Goal: Task Accomplishment & Management: Complete application form

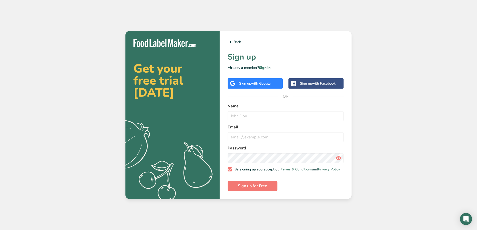
click at [264, 81] on span "with Google" at bounding box center [261, 83] width 20 height 5
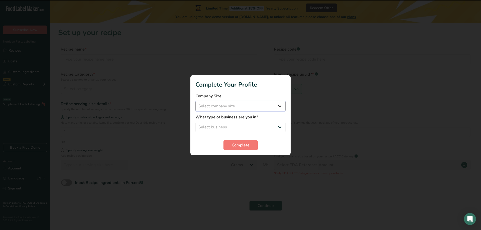
click at [278, 110] on select "Select company size Fewer than 10 Employees 10 to 50 Employees 51 to 500 Employ…" at bounding box center [240, 106] width 90 height 10
select select "1"
click at [195, 101] on select "Select company size Fewer than 10 Employees 10 to 50 Employees 51 to 500 Employ…" at bounding box center [240, 106] width 90 height 10
click at [262, 126] on select "Select business Packaged Food Manufacturer Restaurant & Cafe Bakery Meal Plans …" at bounding box center [240, 127] width 90 height 10
select select "1"
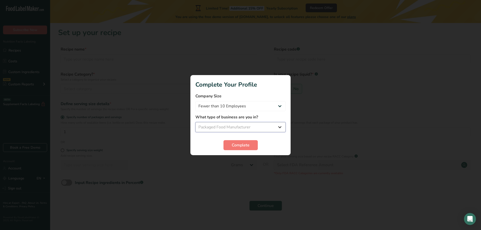
click at [195, 122] on select "Select business Packaged Food Manufacturer Restaurant & Cafe Bakery Meal Plans …" at bounding box center [240, 127] width 90 height 10
click at [242, 143] on span "Complete" at bounding box center [241, 145] width 18 height 6
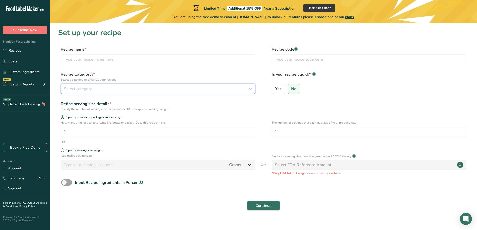
click at [118, 90] on div "Select category" at bounding box center [156, 89] width 185 height 6
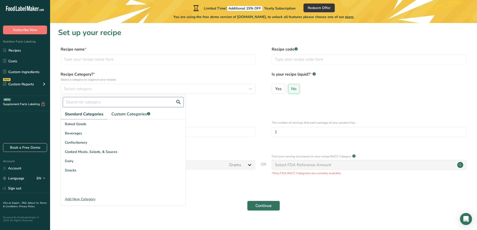
click at [106, 104] on input "text" at bounding box center [123, 102] width 121 height 10
type input "pancake"
drag, startPoint x: 79, startPoint y: 101, endPoint x: 46, endPoint y: 98, distance: 32.5
click at [48, 98] on div ".a-20{fill:#fff;} Subscribe Now Nutrition Facts Labeling Recipes Costs Custom I…" at bounding box center [238, 119] width 477 height 238
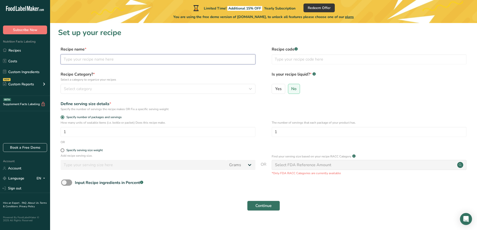
click at [97, 57] on input "text" at bounding box center [158, 59] width 195 height 10
type input "Buttermilk"
